Goal: Transaction & Acquisition: Obtain resource

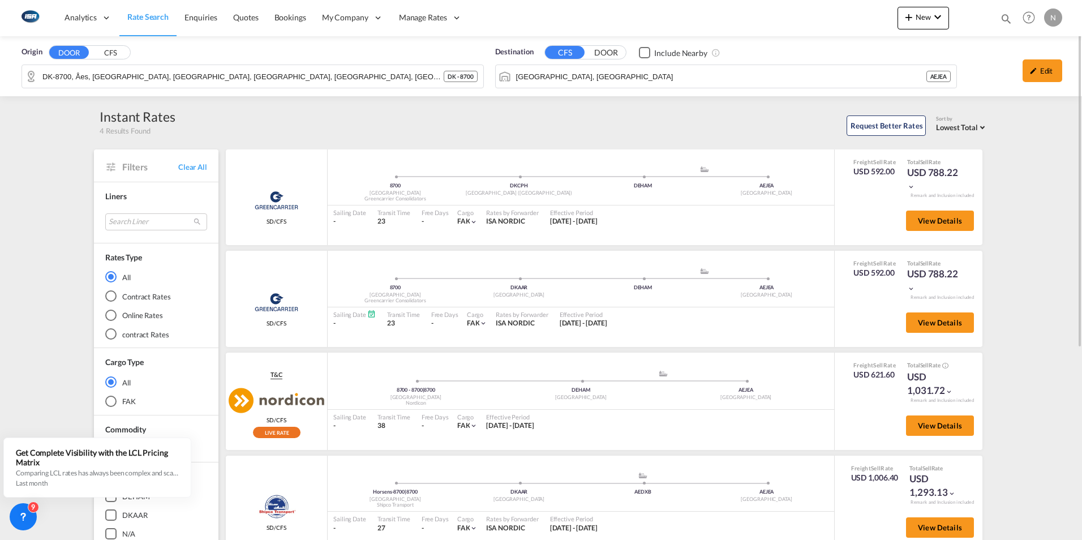
click at [143, 23] on link "Rate Search" at bounding box center [147, 17] width 57 height 37
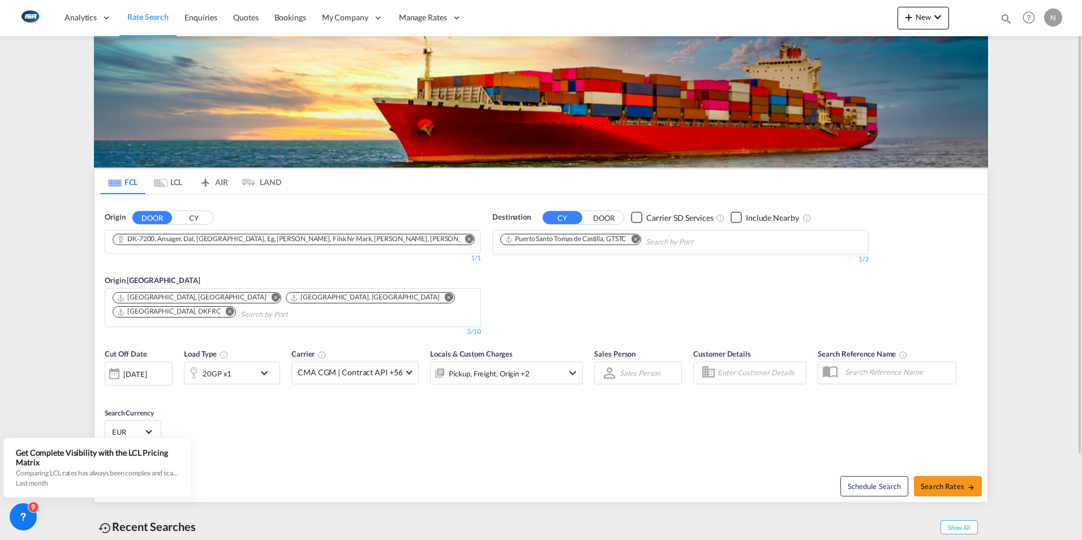
click at [110, 189] on md-tab-item "FCL" at bounding box center [122, 181] width 45 height 25
click at [195, 218] on button "CY" at bounding box center [194, 217] width 40 height 13
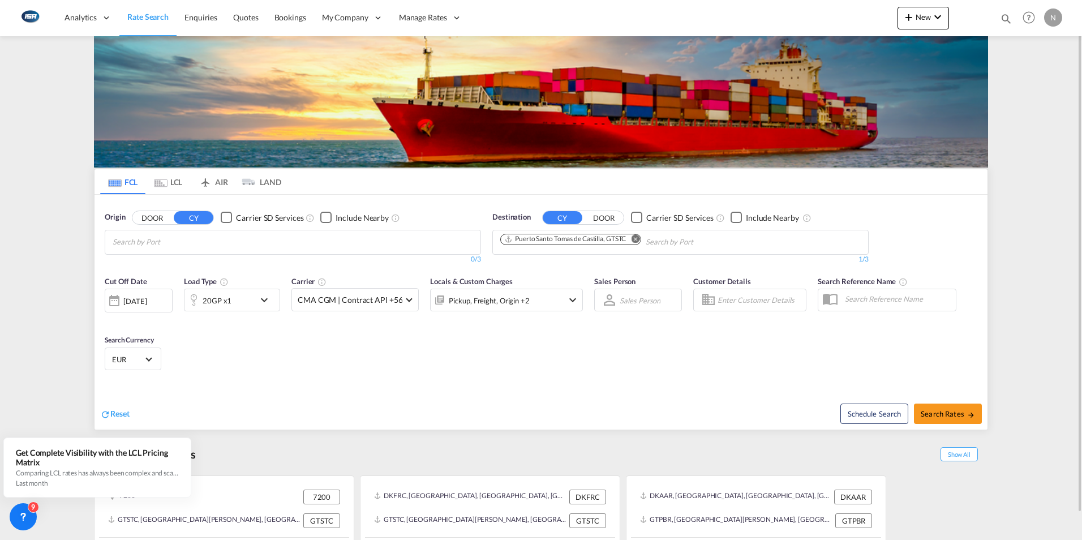
click at [152, 240] on input "Search by Port" at bounding box center [167, 242] width 108 height 18
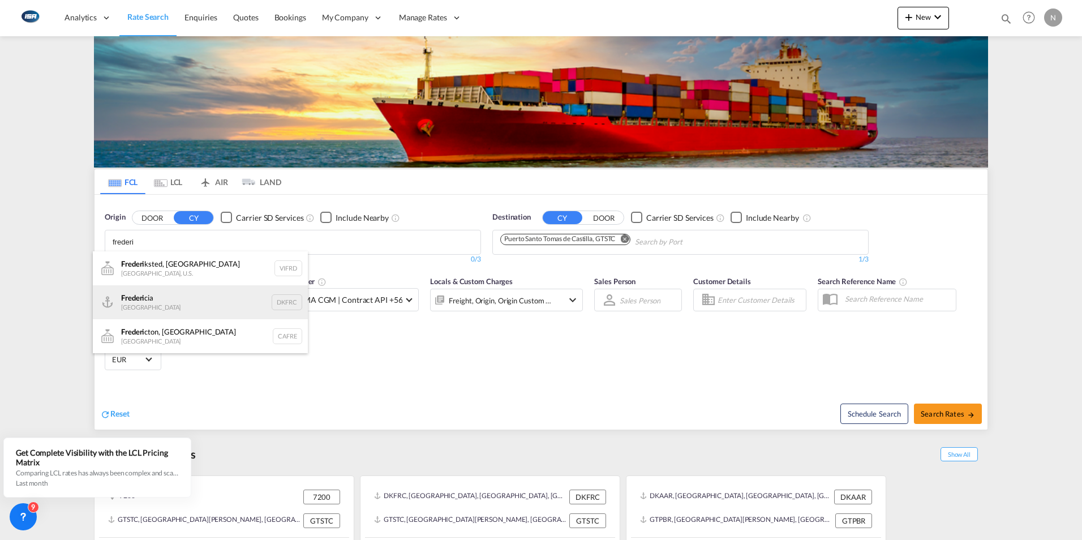
type input "frederi"
click at [130, 295] on div "Frederi cia Denmark DKFRC" at bounding box center [200, 302] width 215 height 34
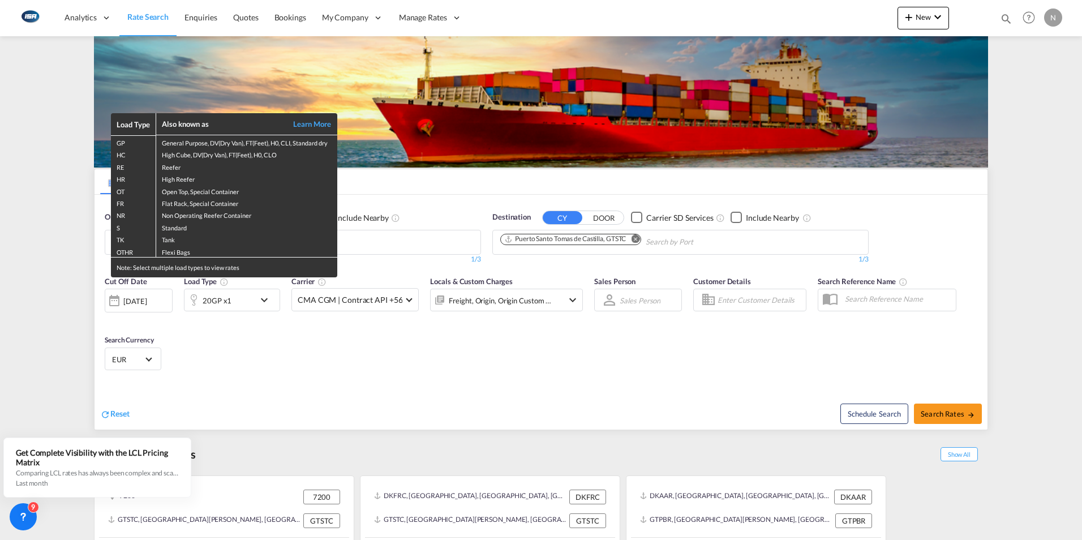
click at [639, 240] on div "Load Type Also known as Learn More GP General Purpose, DV(Dry Van), FT(Feet), H…" at bounding box center [541, 270] width 1082 height 540
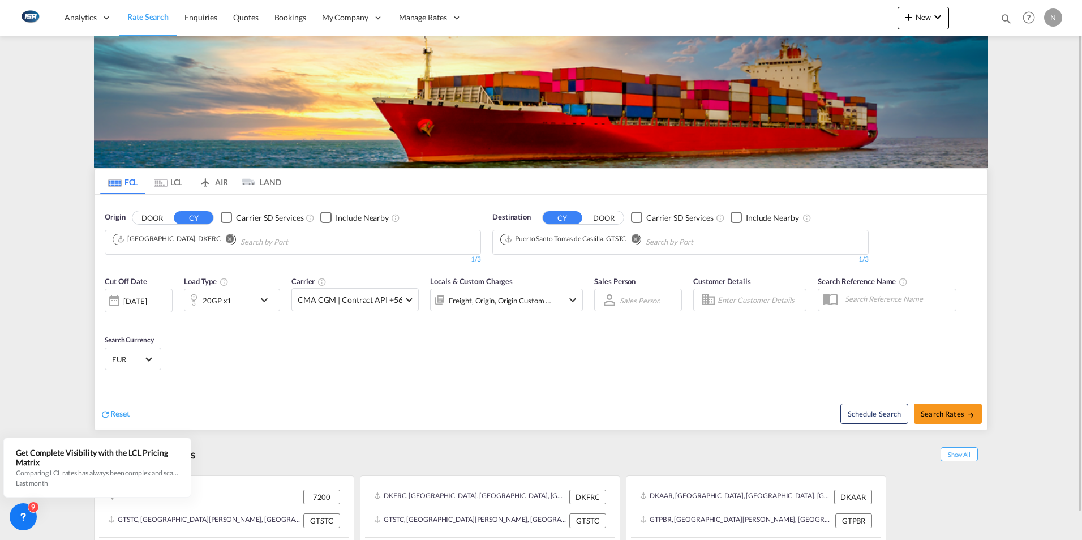
click at [637, 238] on md-icon "Remove" at bounding box center [635, 238] width 8 height 8
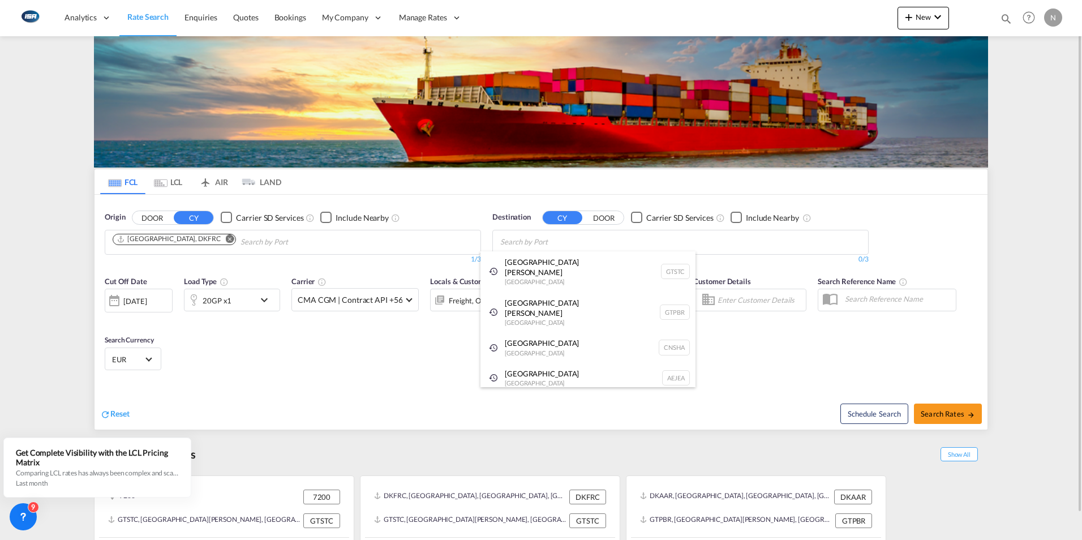
type input "a"
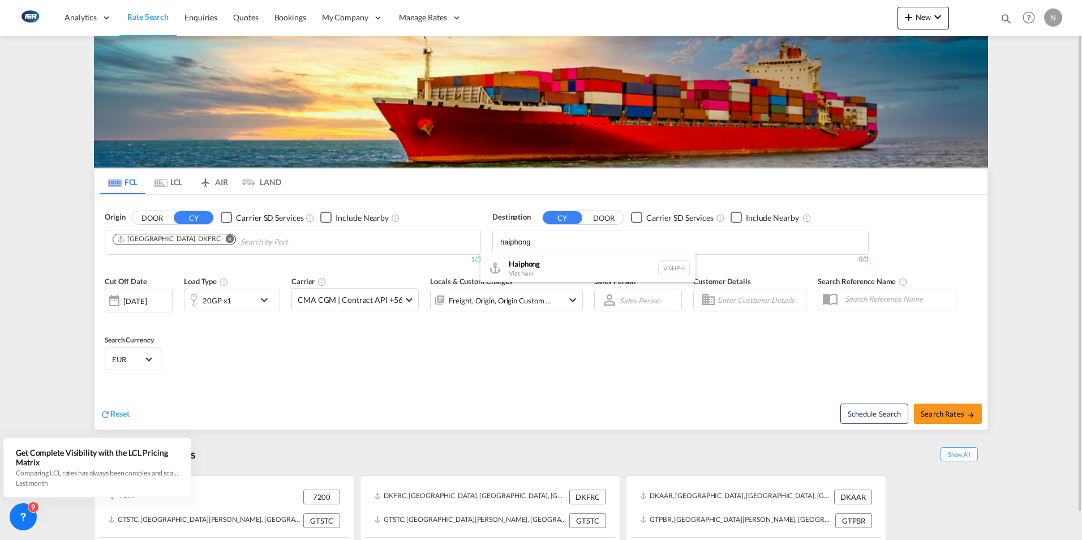
type input "haiphong"
click at [521, 268] on div "Haiphong Viet Nam VNHPH" at bounding box center [587, 268] width 215 height 34
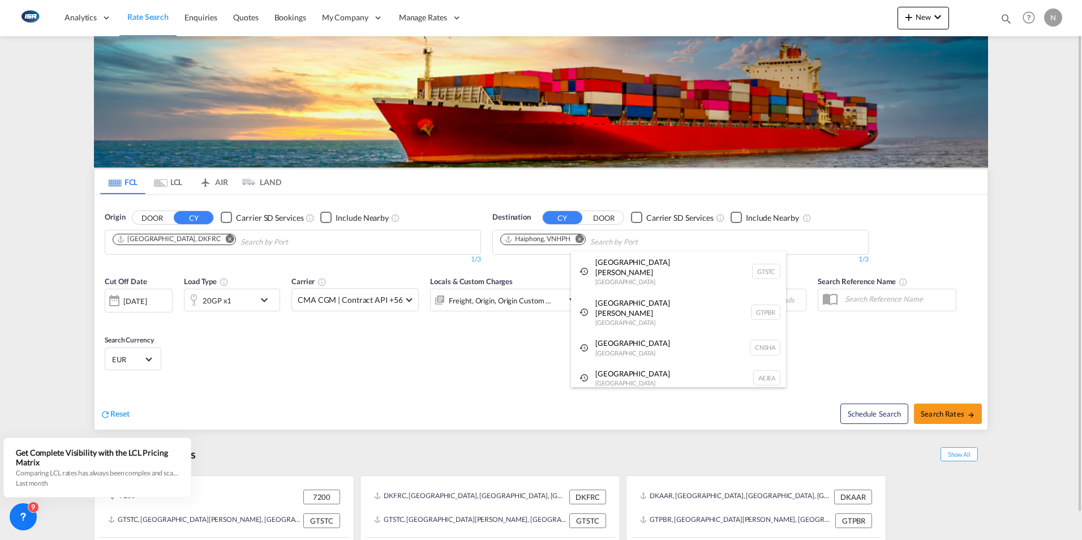
click at [606, 393] on div "Mundra [GEOGRAPHIC_DATA] INMUN" at bounding box center [678, 408] width 215 height 31
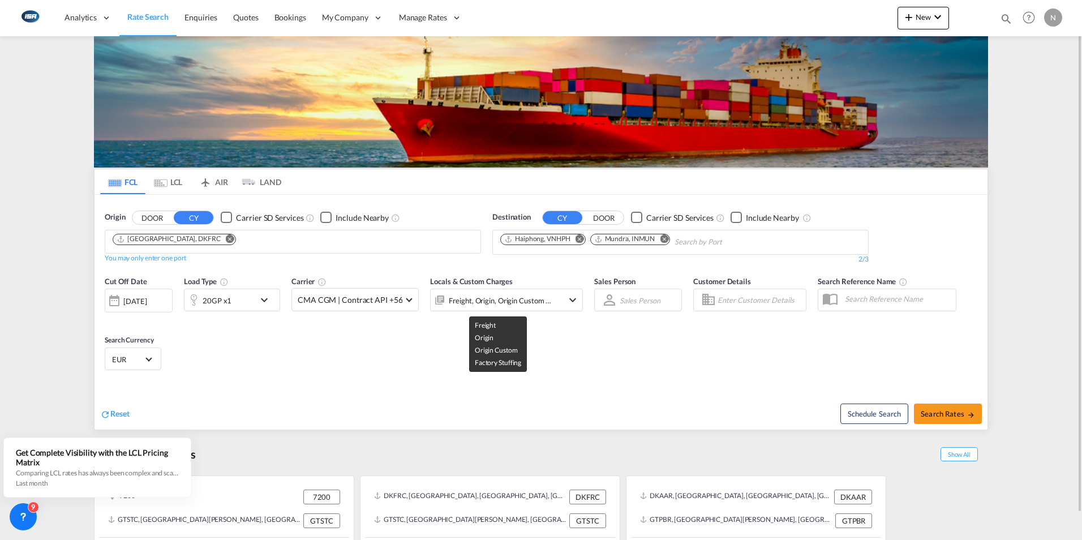
click at [505, 302] on div "Freight, Origin, Origin Custom +1" at bounding box center [500, 301] width 103 height 16
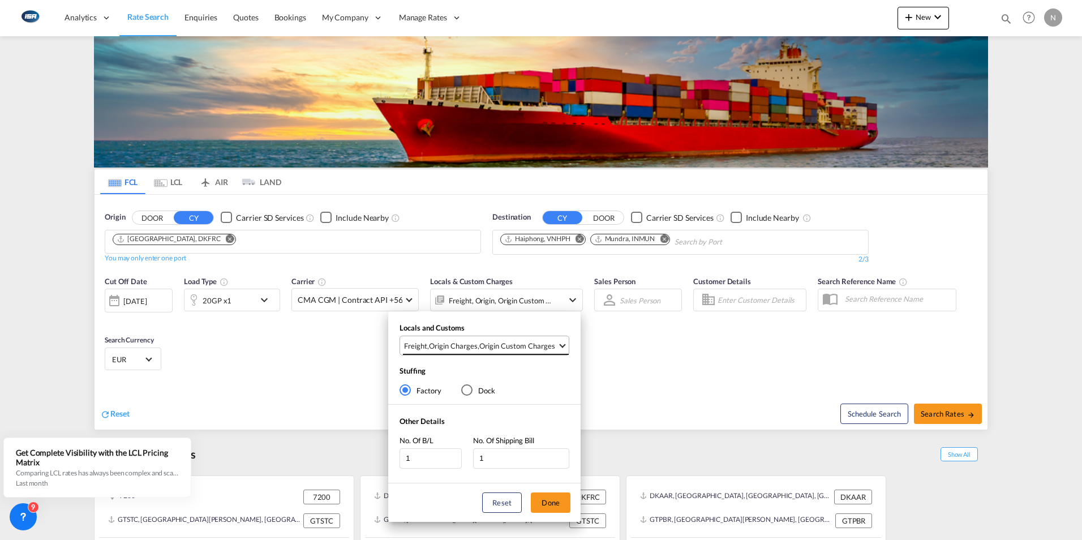
click at [558, 349] on md-select-value "Freight , Origin Charges , Origin Custom Charges" at bounding box center [486, 345] width 166 height 19
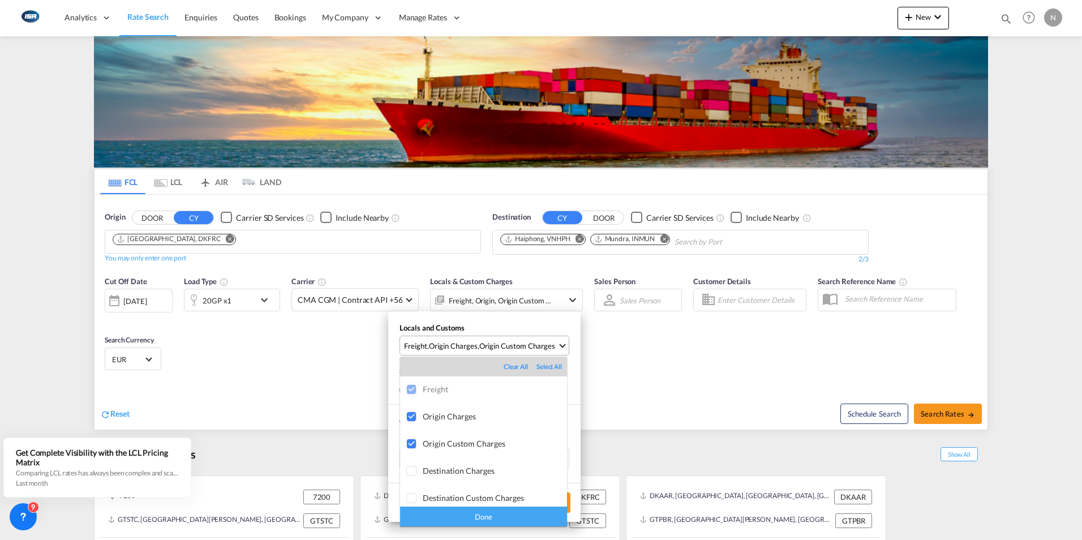
click at [558, 349] on md-backdrop at bounding box center [541, 270] width 1082 height 540
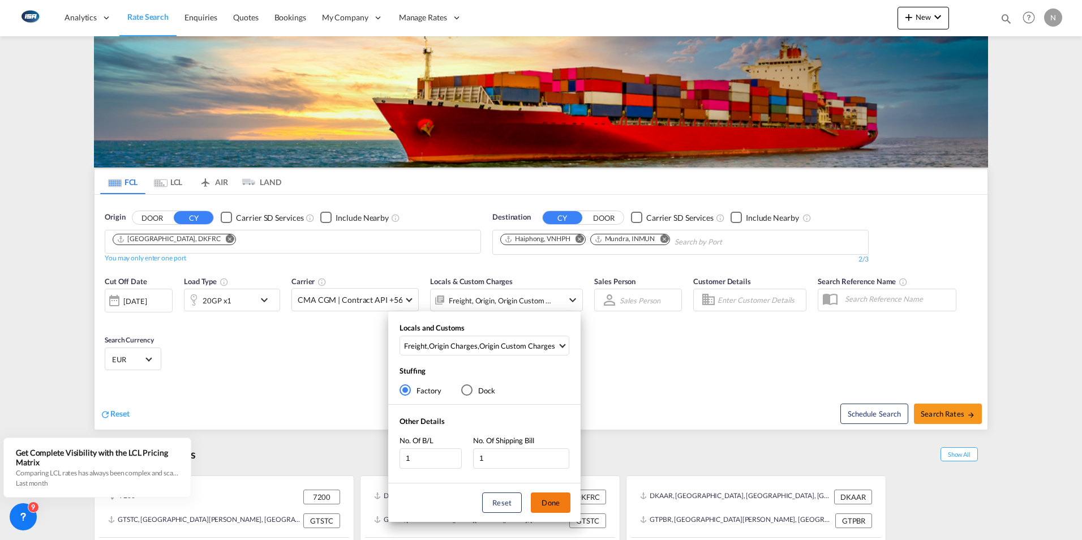
click at [546, 508] on button "Done" at bounding box center [551, 502] width 40 height 20
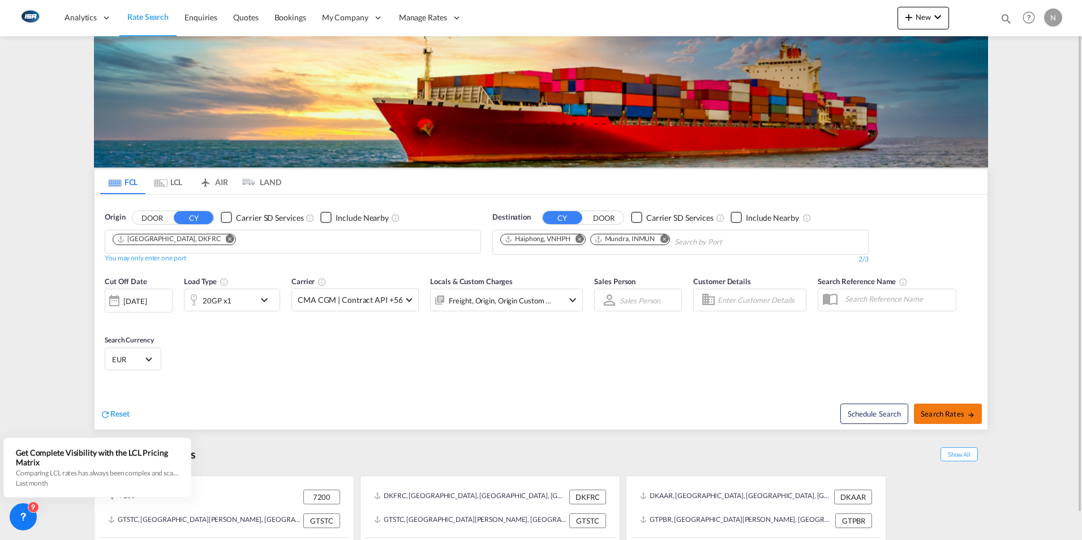
click at [948, 409] on span "Search Rates" at bounding box center [948, 413] width 54 height 9
type input "DKFRC to VNHPH,INMUN / [DATE]"
